Goal: Book appointment/travel/reservation

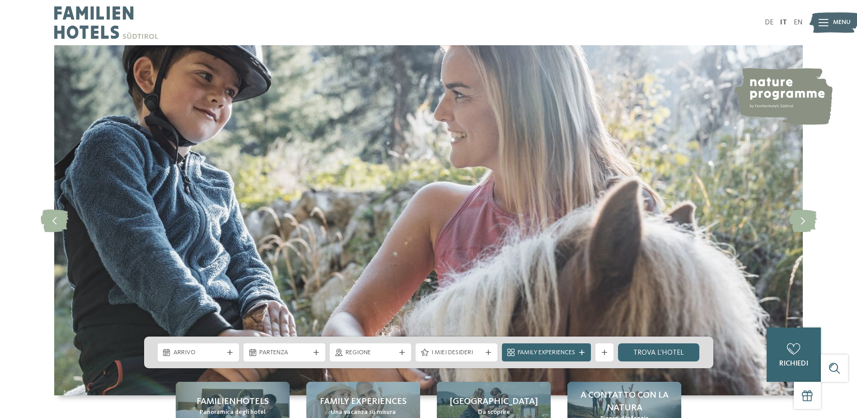
click at [403, 351] on icon at bounding box center [401, 351] width 5 height 5
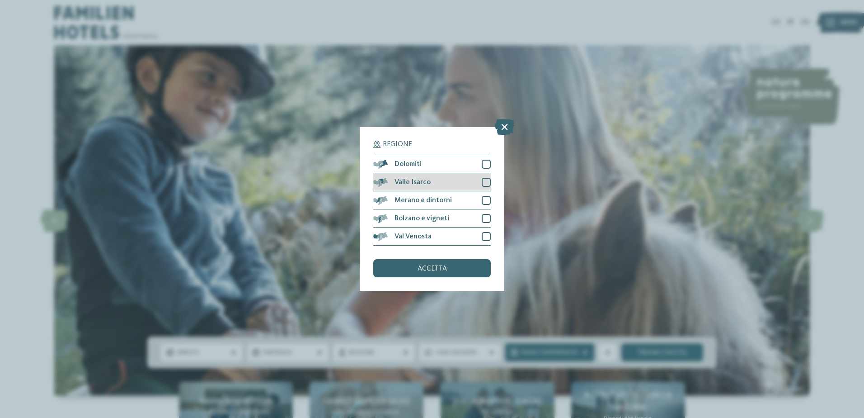
click at [439, 180] on div "Valle Isarco" at bounding box center [431, 182] width 117 height 18
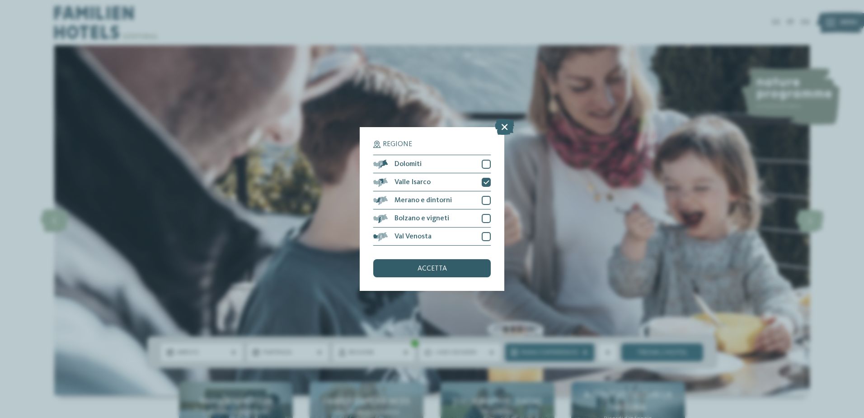
click at [450, 268] on div "accetta" at bounding box center [431, 268] width 117 height 18
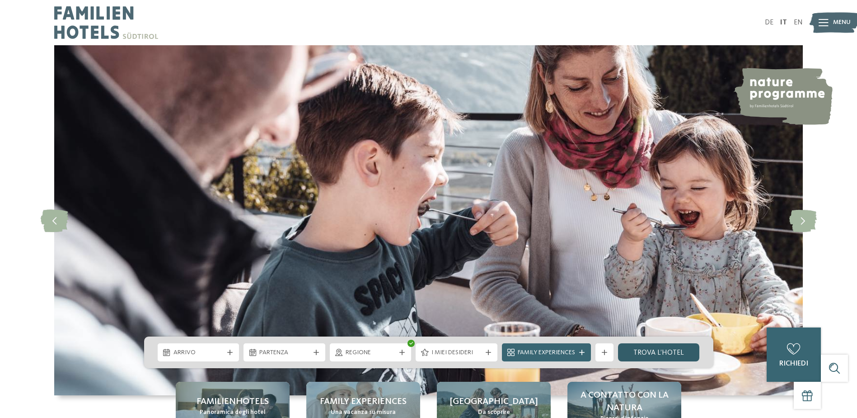
click at [668, 353] on link "trova l’hotel" at bounding box center [659, 352] width 82 height 18
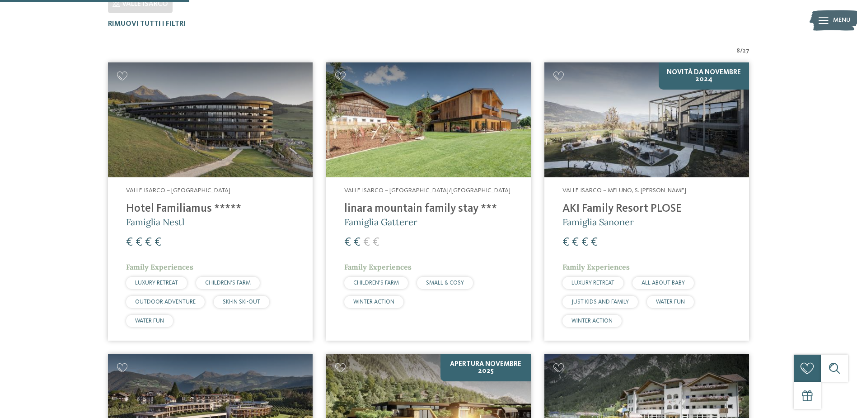
scroll to position [296, 0]
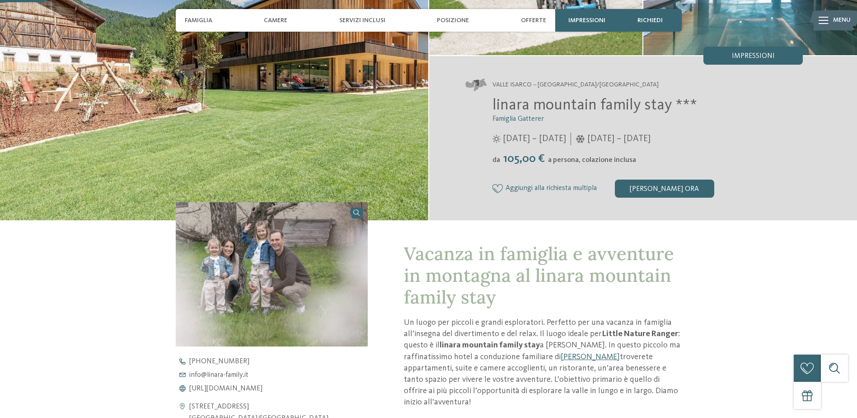
scroll to position [226, 0]
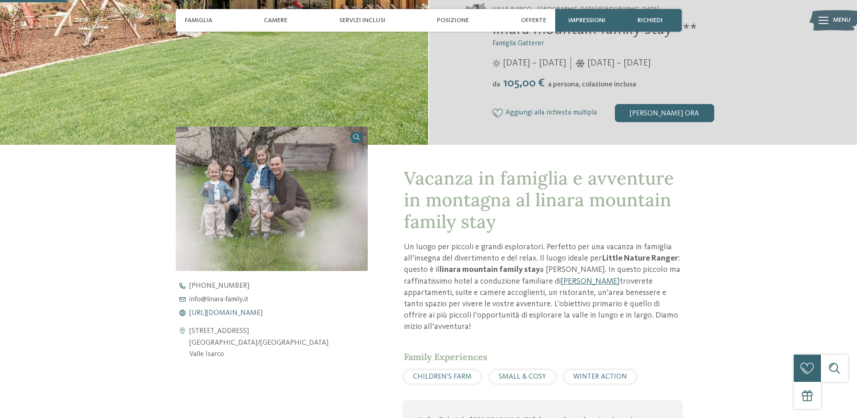
click at [263, 311] on span "https://www.linara-family.it/it" at bounding box center [225, 312] width 73 height 7
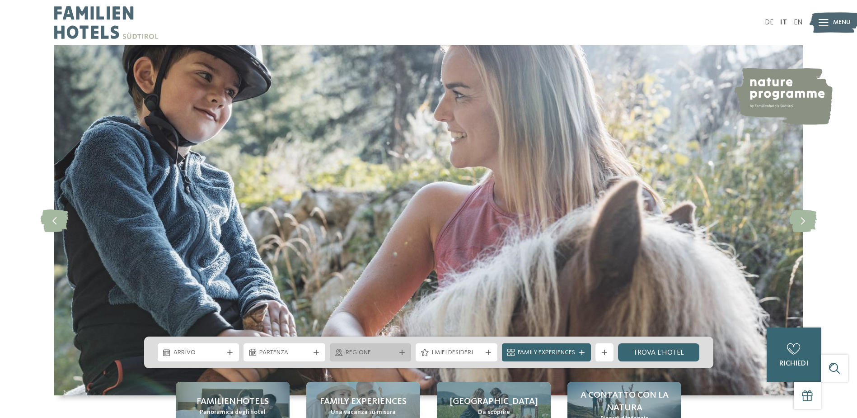
click at [381, 355] on span "Regione" at bounding box center [371, 352] width 50 height 9
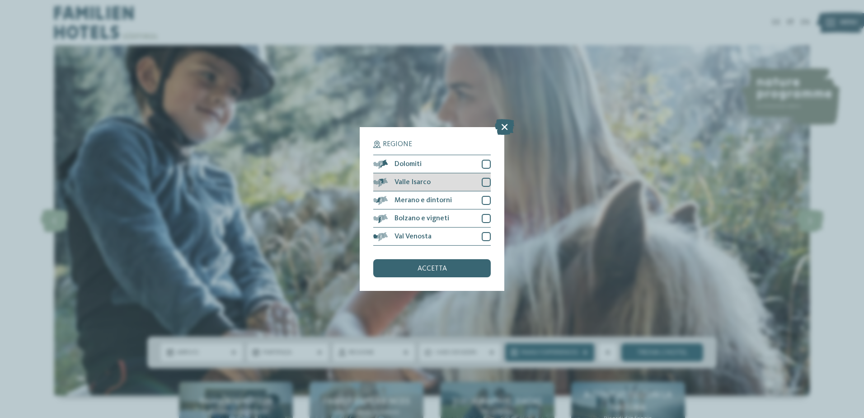
click at [426, 182] on span "Valle Isarco" at bounding box center [412, 181] width 36 height 7
click at [439, 264] on div "accetta" at bounding box center [431, 268] width 117 height 18
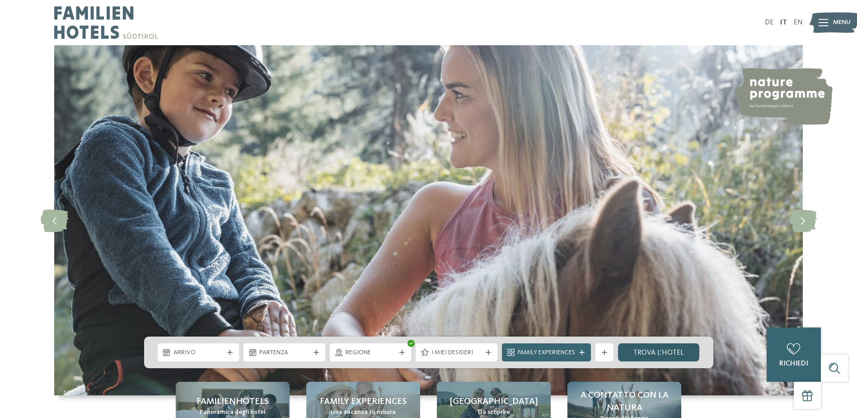
click at [662, 350] on link "trova l’hotel" at bounding box center [659, 352] width 82 height 18
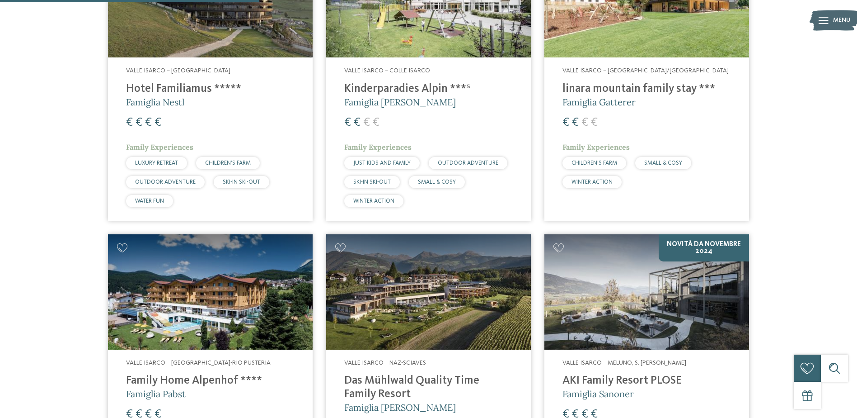
scroll to position [335, 0]
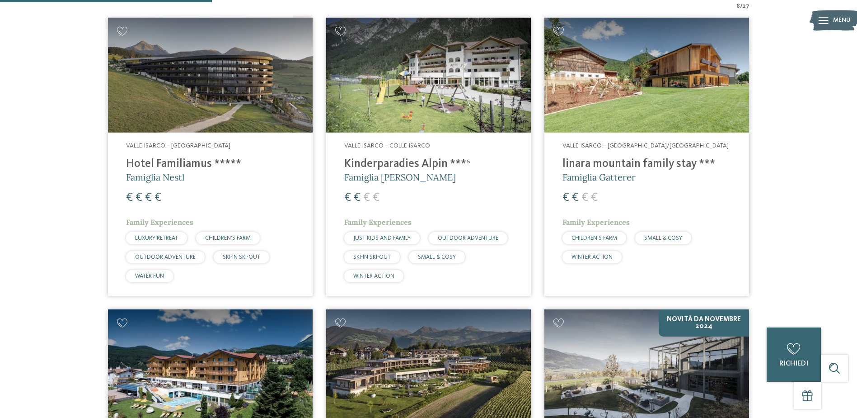
click at [354, 161] on h4 "Kinderparadies Alpin ***ˢ" at bounding box center [428, 164] width 169 height 14
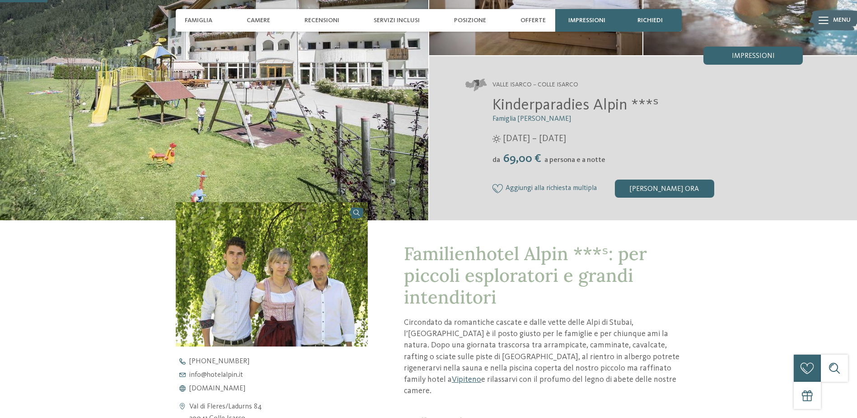
scroll to position [226, 0]
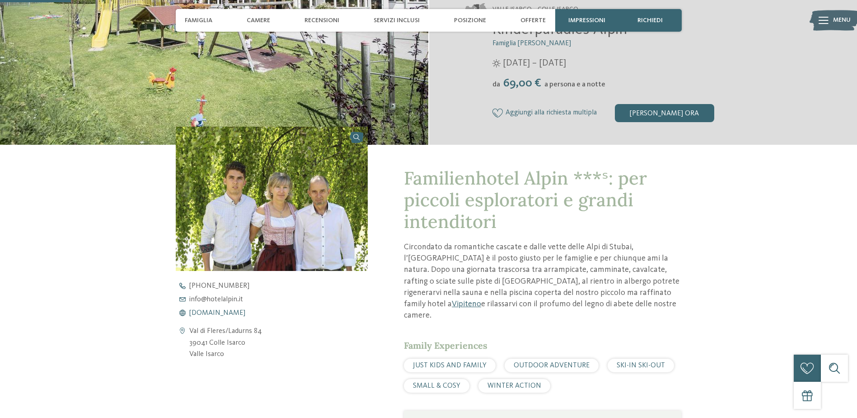
click at [221, 310] on span "[DOMAIN_NAME]" at bounding box center [217, 312] width 56 height 7
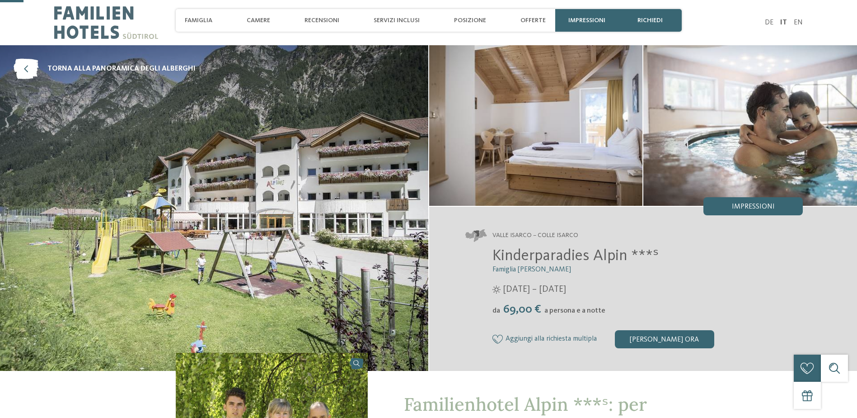
scroll to position [301, 0]
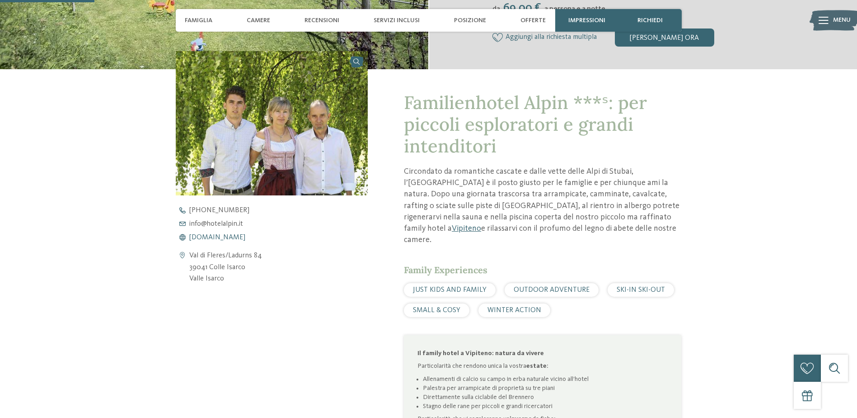
click at [206, 238] on span "[DOMAIN_NAME]" at bounding box center [217, 237] width 56 height 7
